Goal: Task Accomplishment & Management: Complete application form

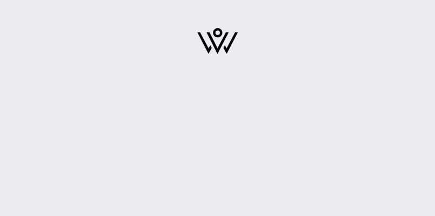
click at [16, 20] on div at bounding box center [217, 44] width 435 height 89
click at [138, 106] on div at bounding box center [217, 108] width 435 height 216
click at [393, 64] on div at bounding box center [217, 44] width 435 height 89
click at [262, 180] on div at bounding box center [217, 108] width 435 height 216
click at [355, 61] on div at bounding box center [217, 44] width 435 height 89
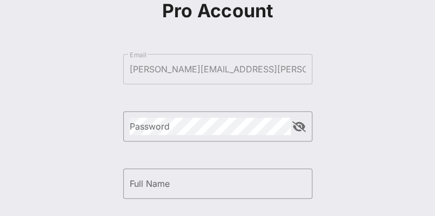
scroll to position [88, 0]
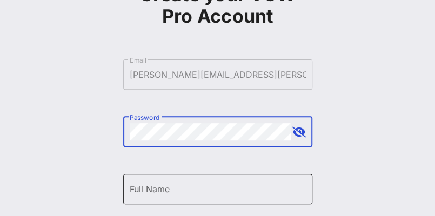
click at [190, 192] on input "Full Name" at bounding box center [218, 189] width 176 height 17
